Goal: Task Accomplishment & Management: Manage account settings

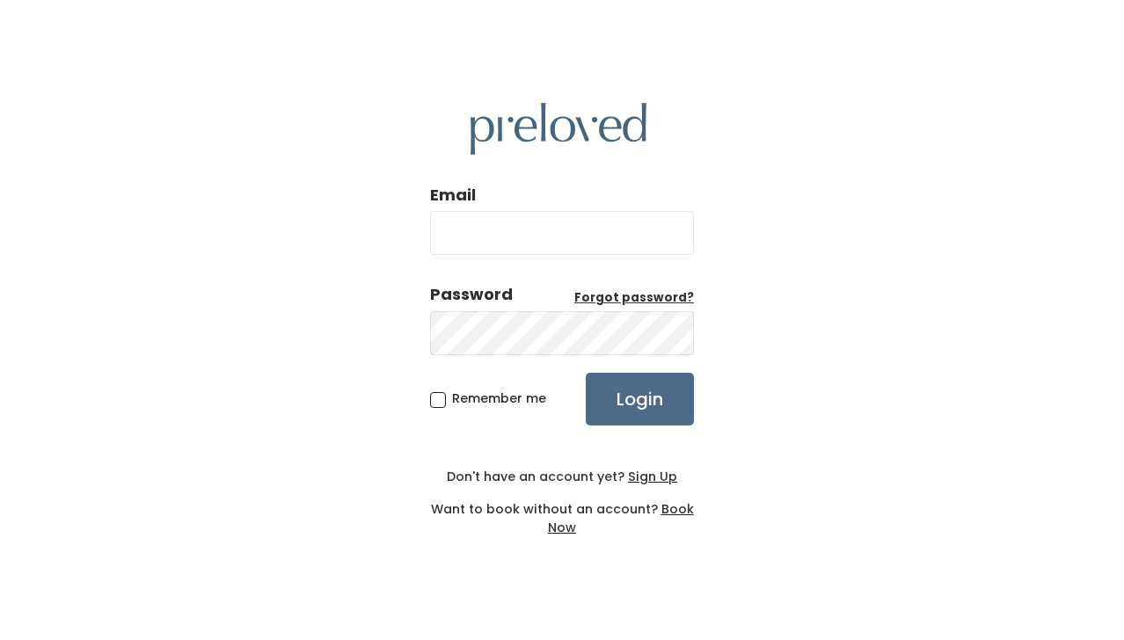
click at [535, 237] on input "Email" at bounding box center [562, 233] width 264 height 44
type input "[EMAIL_ADDRESS][DOMAIN_NAME]"
click at [586, 373] on input "Login" at bounding box center [640, 399] width 108 height 53
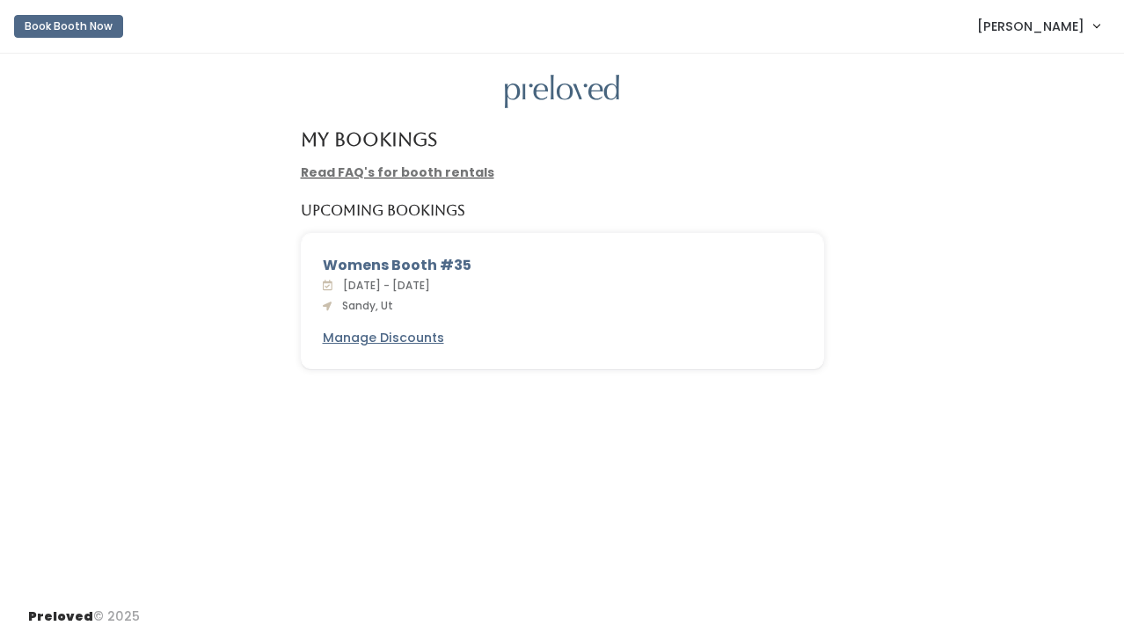
click at [358, 255] on div "Womens Booth #35" at bounding box center [562, 265] width 479 height 21
click at [358, 263] on div "Womens Booth #35" at bounding box center [562, 265] width 479 height 21
click at [355, 338] on u "Manage Discounts" at bounding box center [383, 338] width 121 height 18
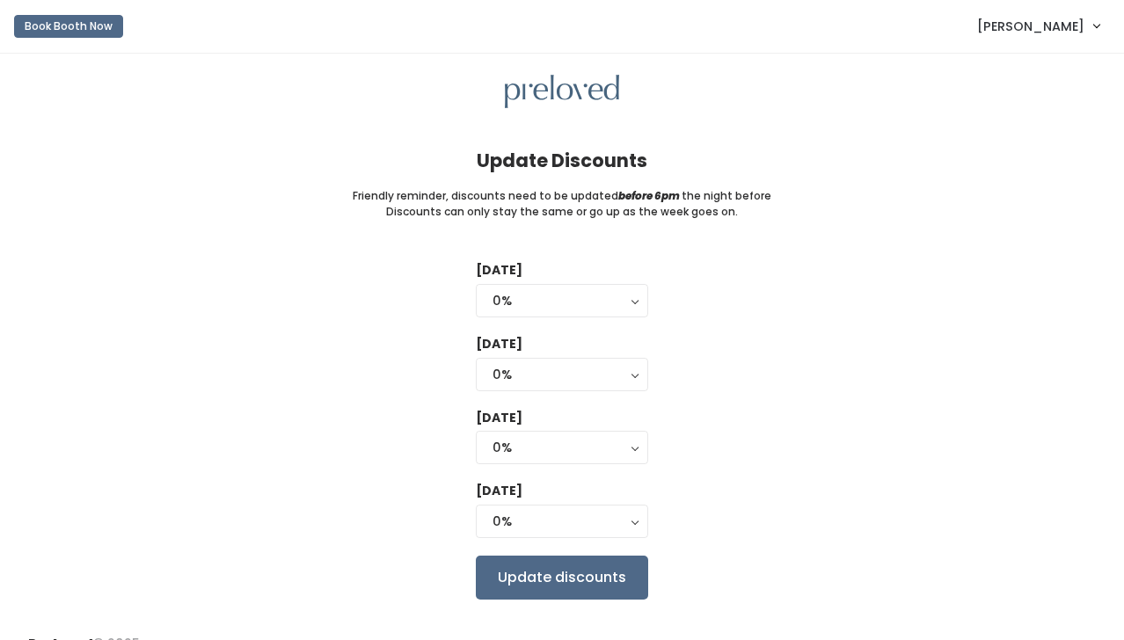
click at [1055, 31] on span "Alexi Karras" at bounding box center [1030, 26] width 107 height 19
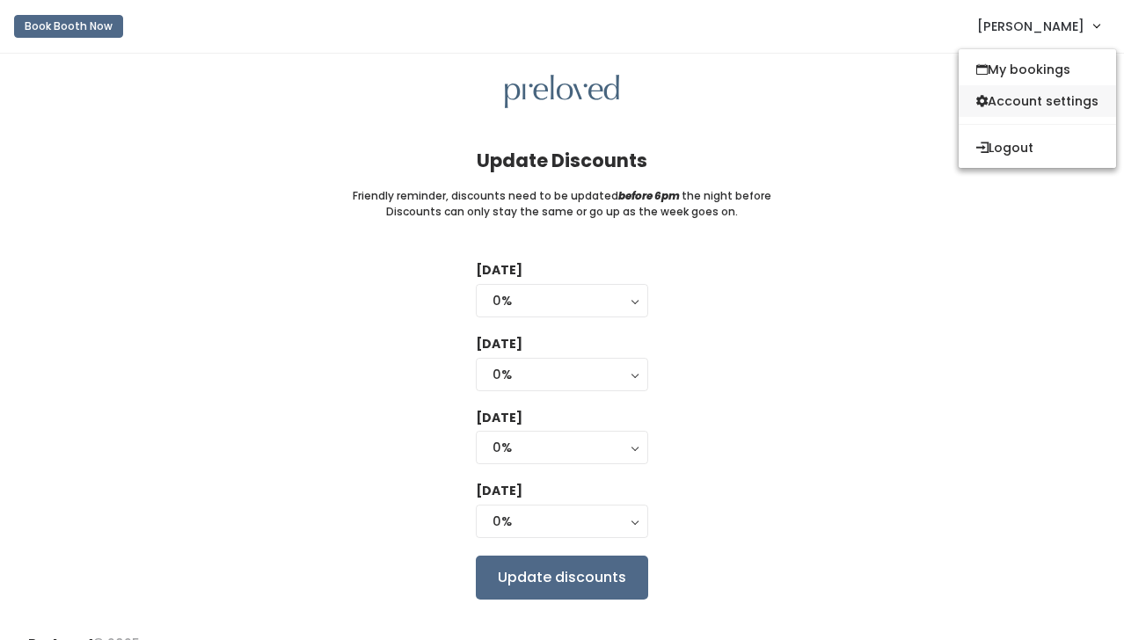
click at [1019, 99] on link "Account settings" at bounding box center [1037, 101] width 157 height 32
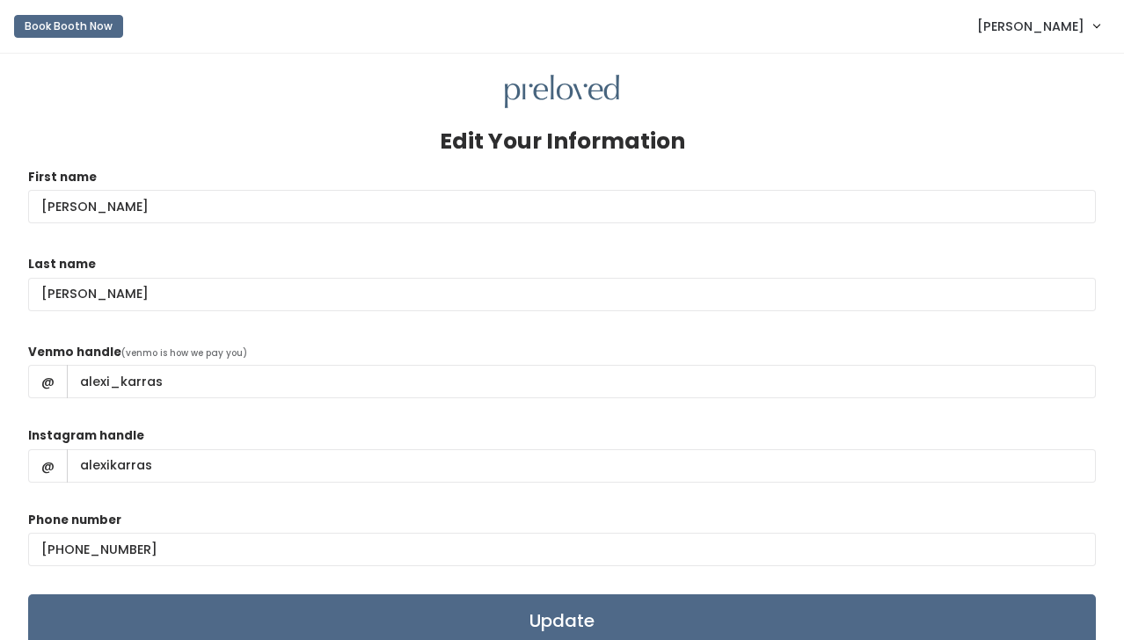
click at [1073, 24] on span "[PERSON_NAME]" at bounding box center [1030, 26] width 107 height 19
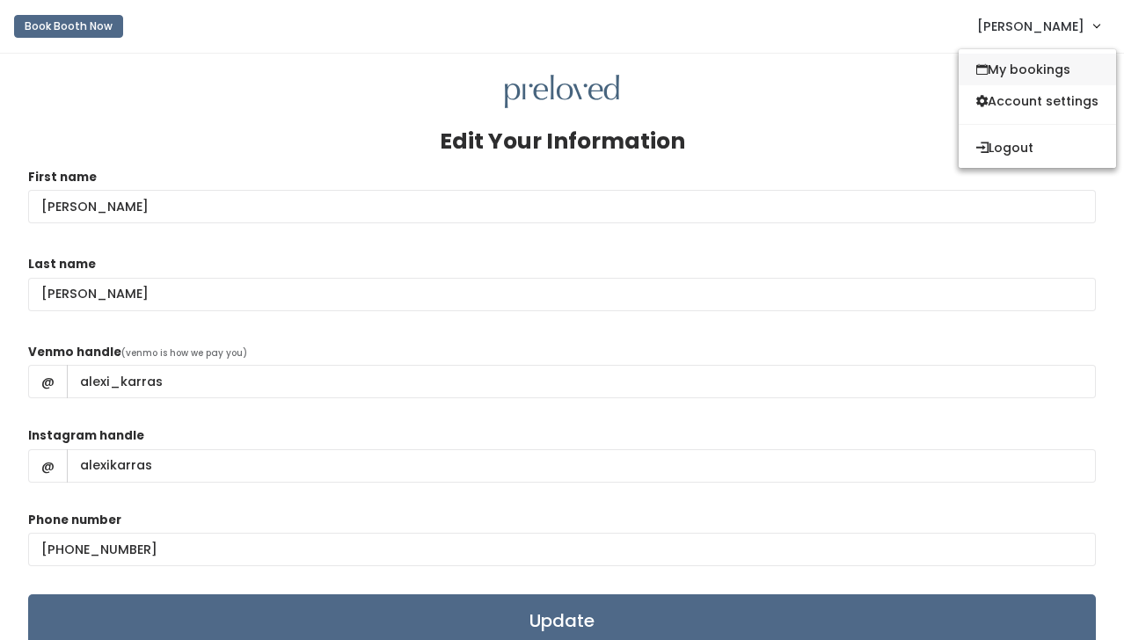
click at [1019, 72] on link "My bookings" at bounding box center [1037, 70] width 157 height 32
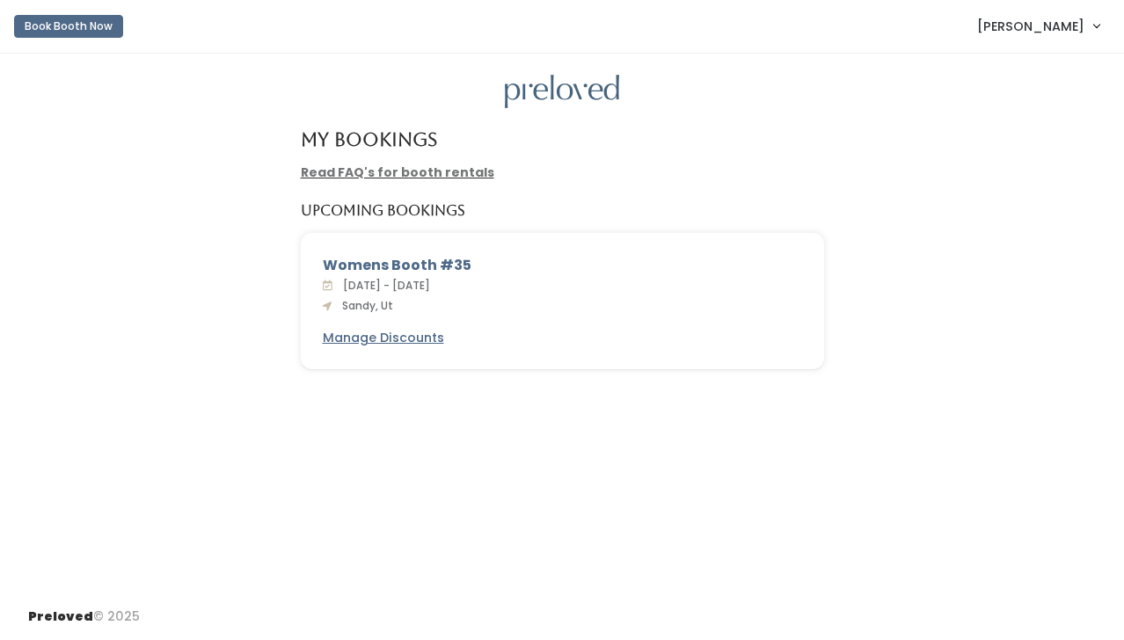
click at [432, 173] on link "Read FAQ's for booth rentals" at bounding box center [398, 173] width 194 height 18
click at [428, 281] on span "[DATE] - [DATE]" at bounding box center [383, 285] width 94 height 15
